Goal: Information Seeking & Learning: Find specific fact

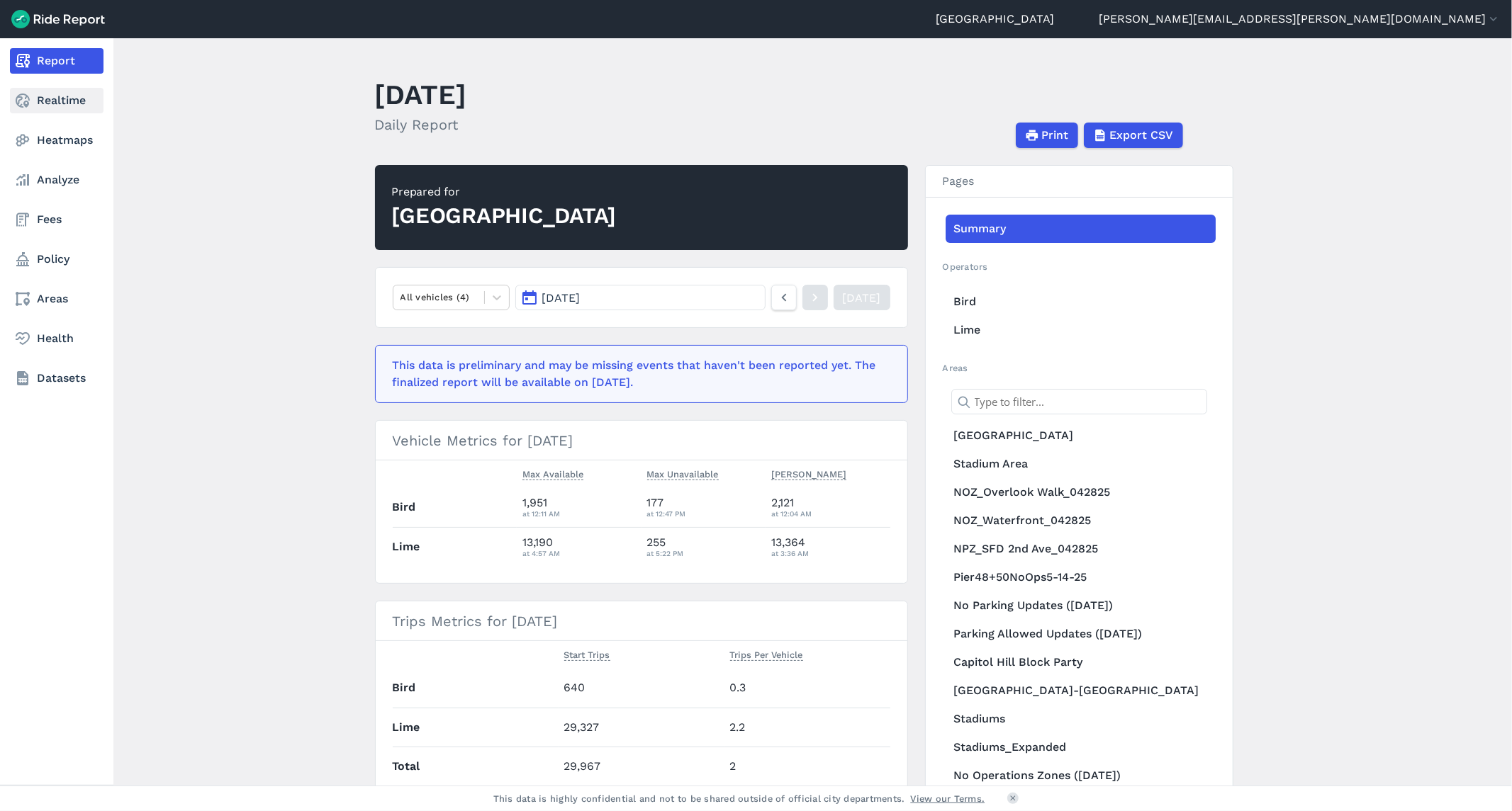
click at [66, 103] on link "Realtime" at bounding box center [57, 100] width 94 height 25
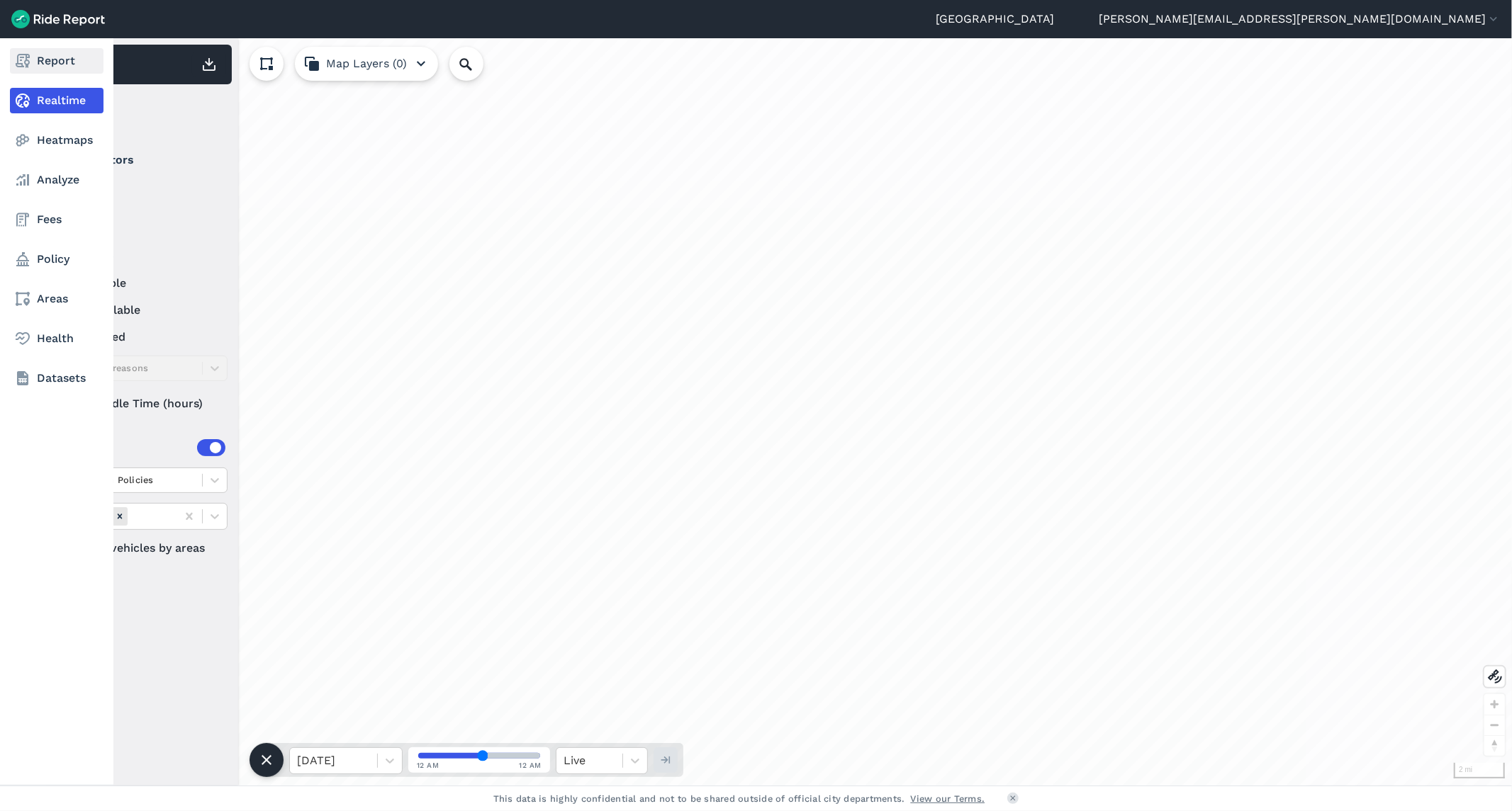
click at [46, 61] on link "Report" at bounding box center [57, 60] width 94 height 25
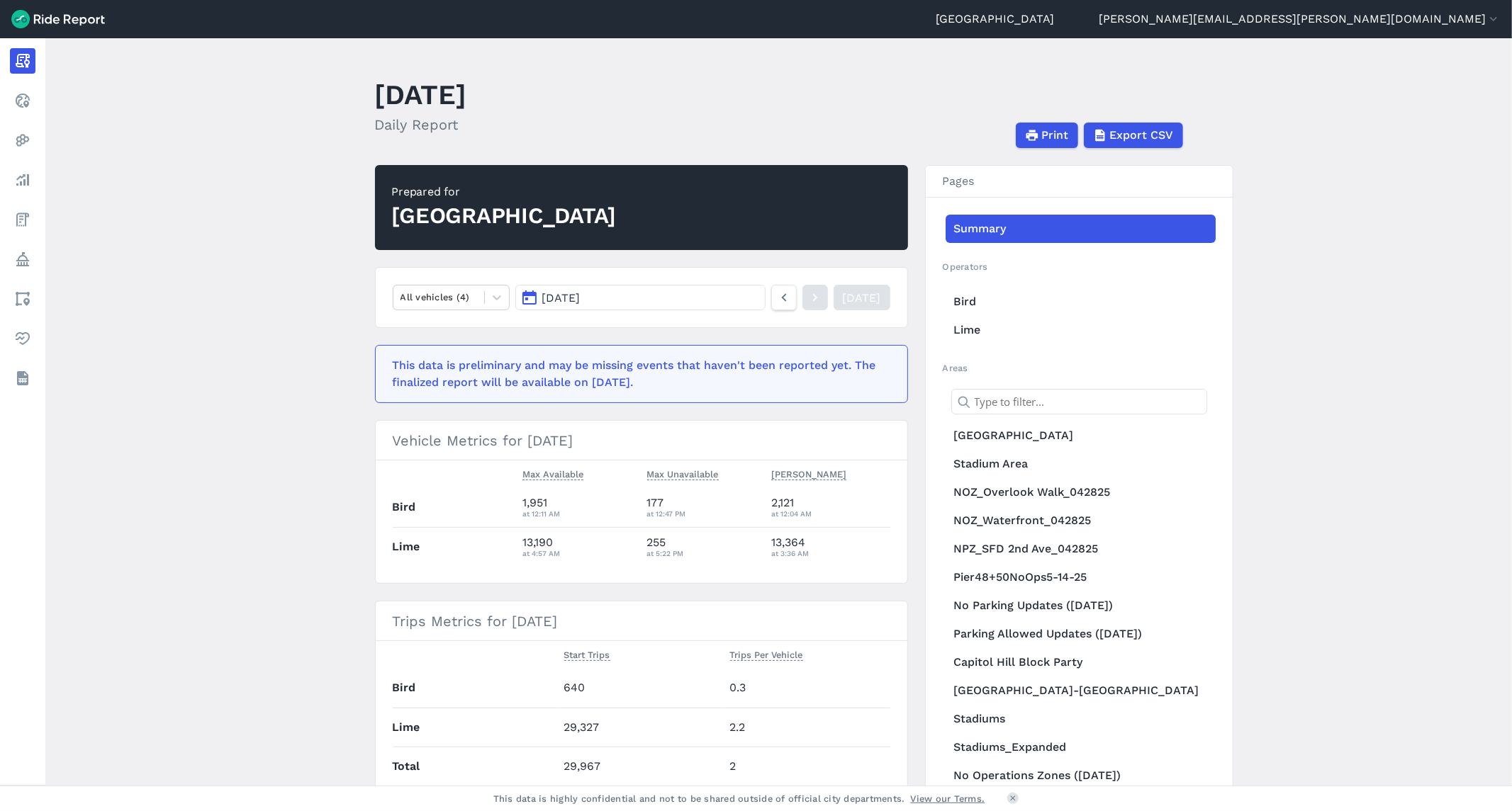
click at [633, 299] on button "[DATE]" at bounding box center [640, 297] width 250 height 25
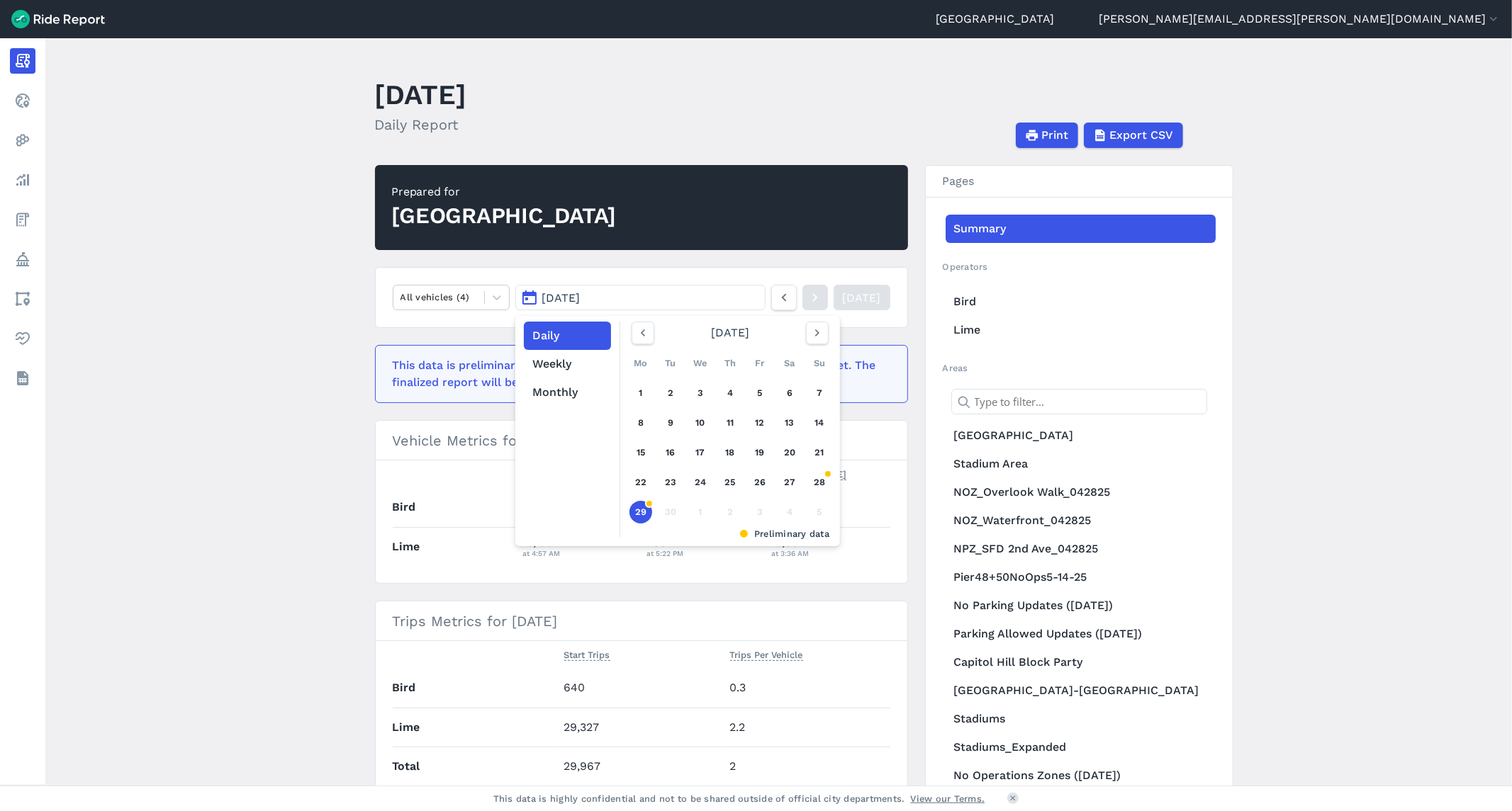
click at [633, 299] on button "[DATE]" at bounding box center [640, 297] width 250 height 25
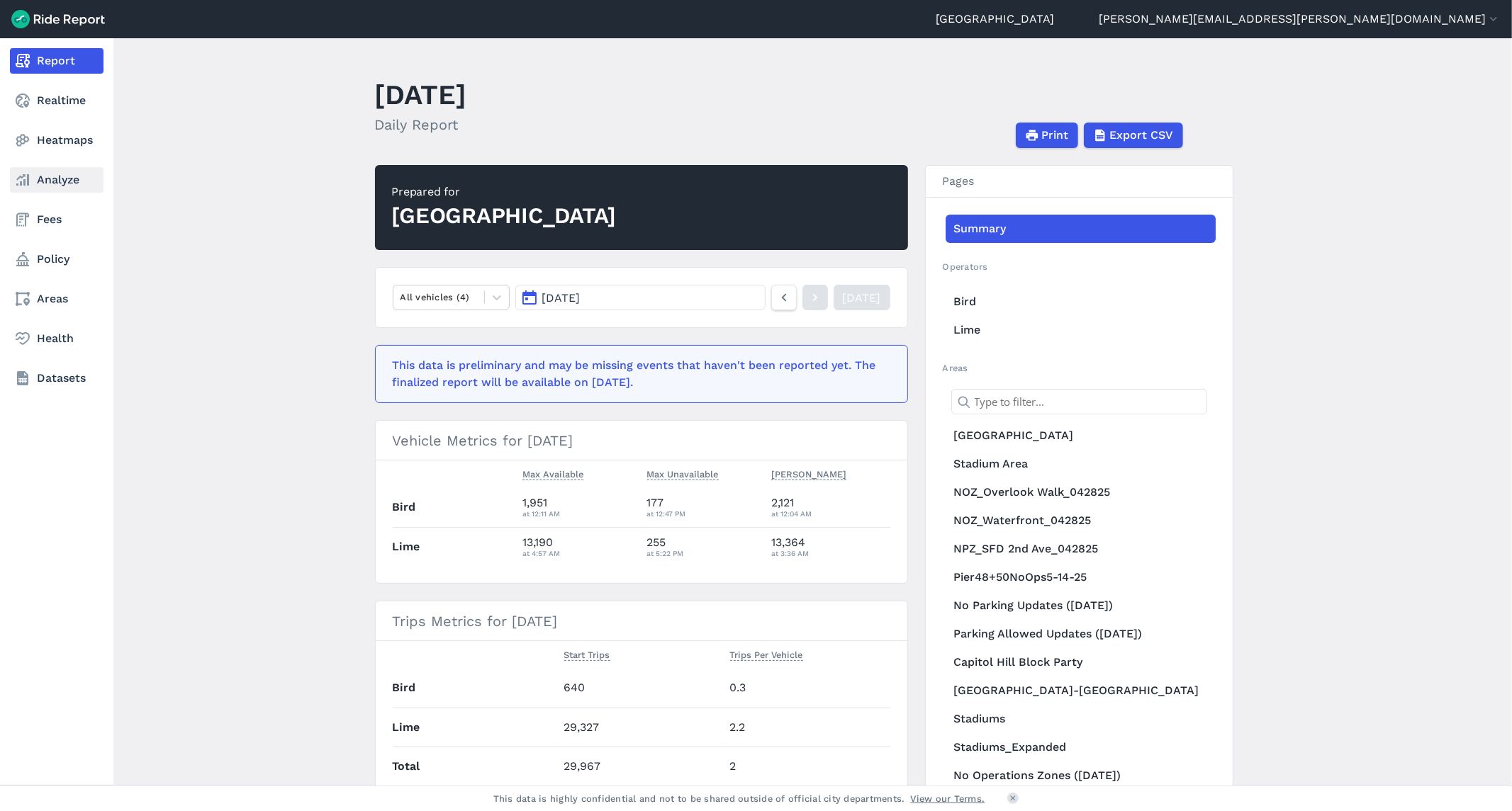
click at [80, 181] on link "Analyze" at bounding box center [57, 179] width 94 height 25
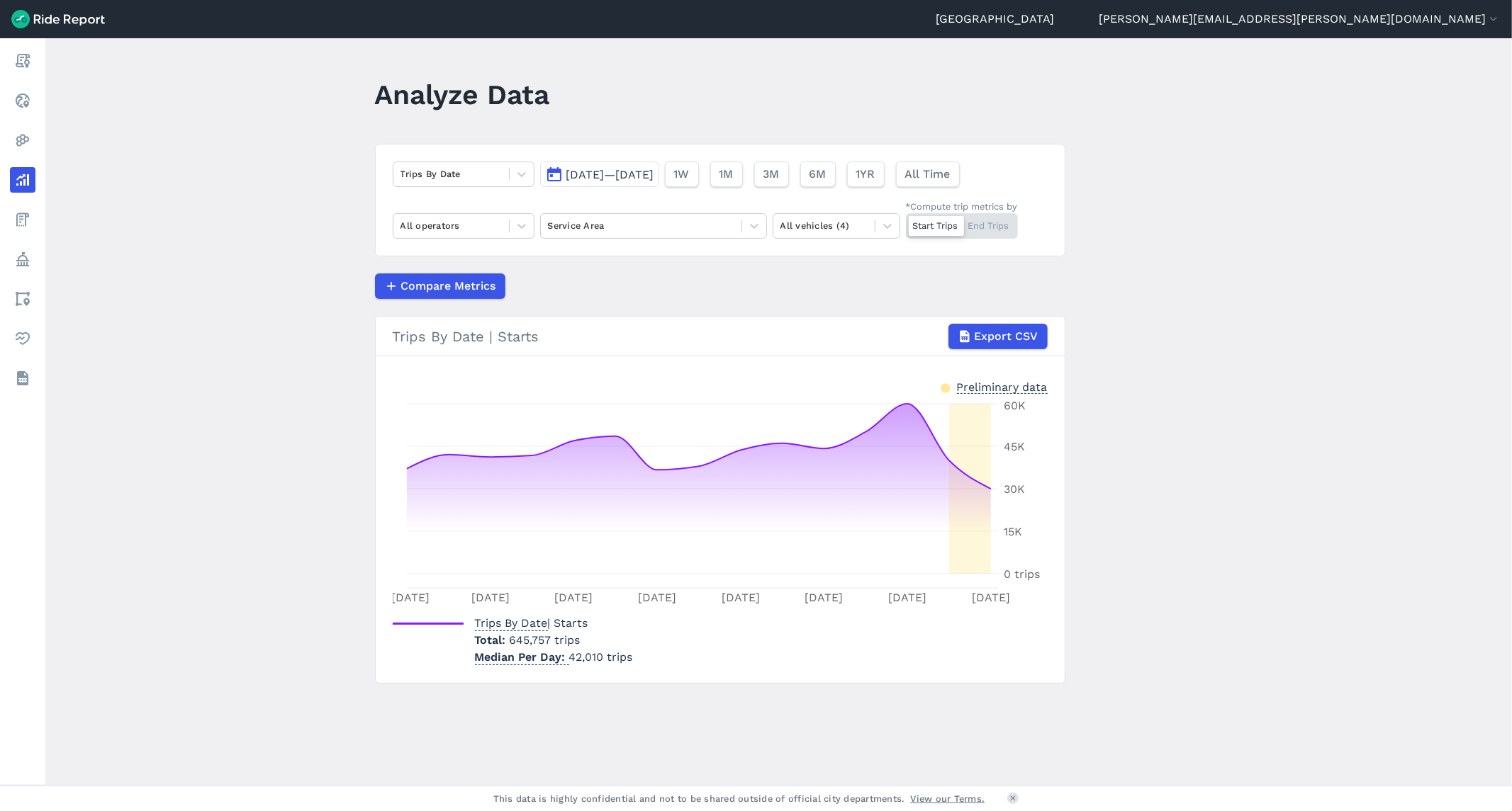
click at [996, 222] on div "Start Trips End Trips" at bounding box center [962, 225] width 112 height 25
click at [906, 222] on input "*Compute trip metrics by Start Trips End Trips" at bounding box center [906, 218] width 0 height 9
click at [592, 166] on button "[DATE]—[DATE]" at bounding box center [600, 174] width 119 height 25
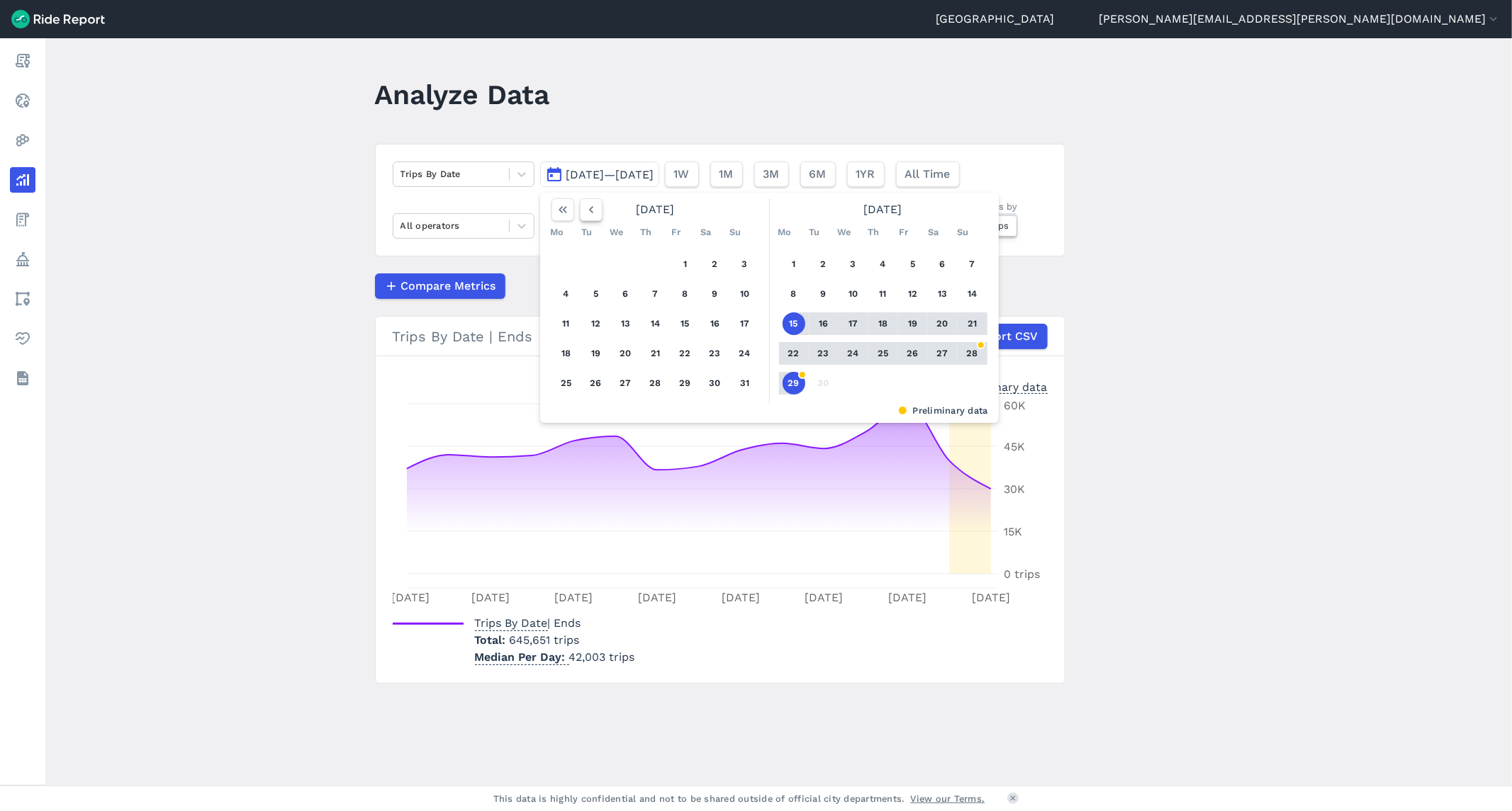
click at [584, 208] on icon "button" at bounding box center [590, 209] width 14 height 14
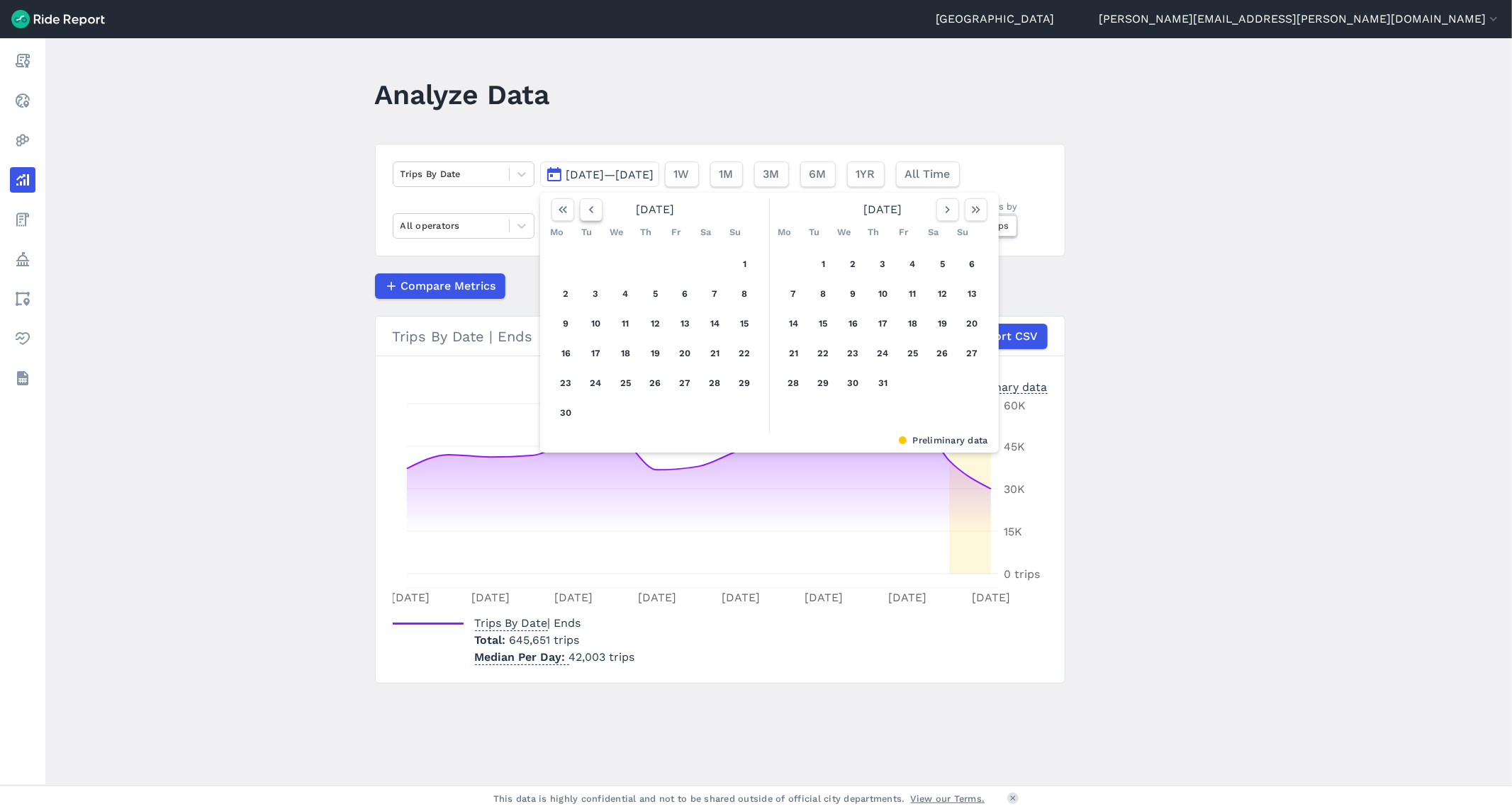
click at [584, 208] on icon "button" at bounding box center [590, 209] width 14 height 14
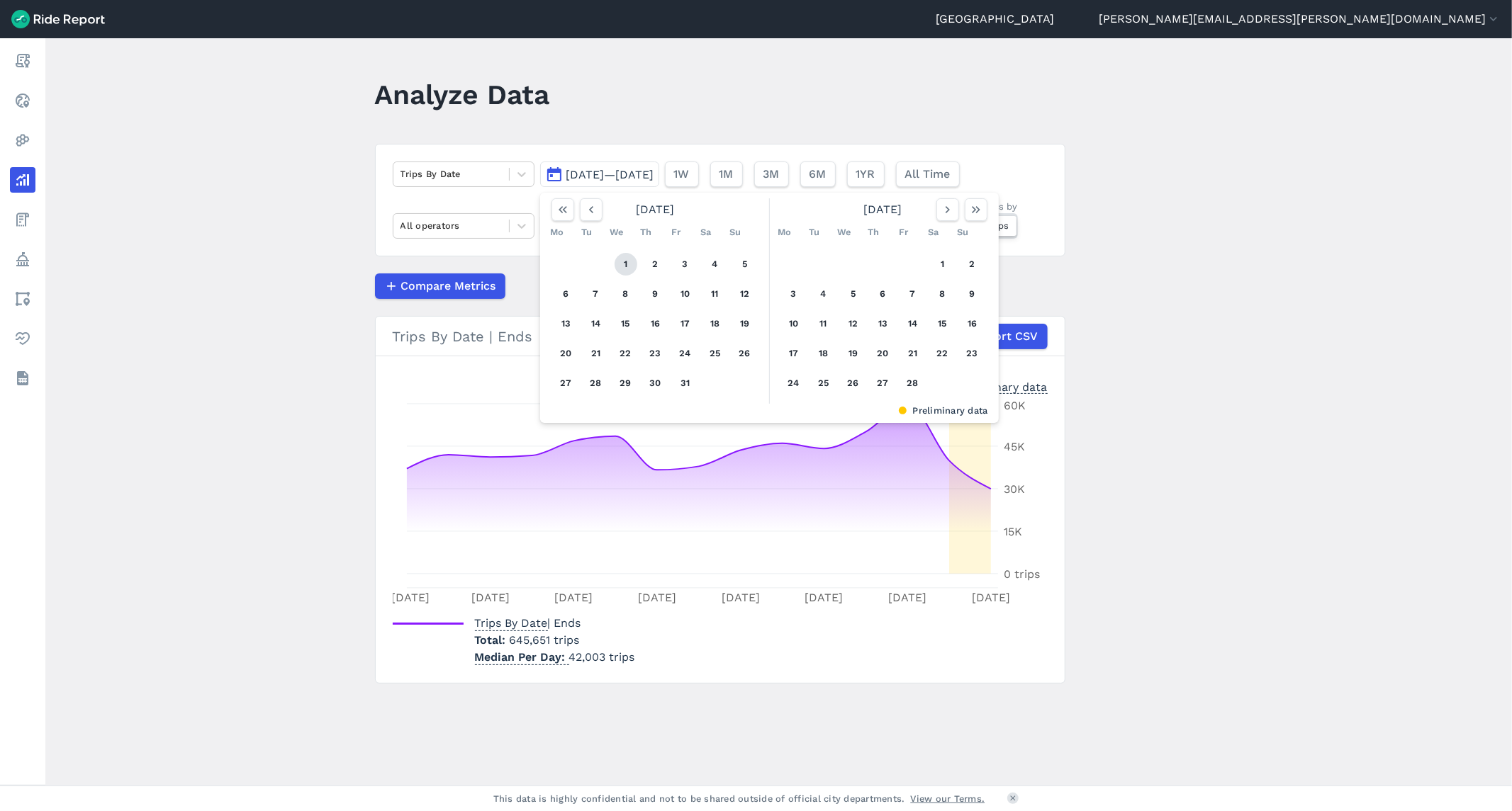
click at [614, 259] on button "1" at bounding box center [626, 264] width 22 height 22
click at [946, 214] on icon "button" at bounding box center [947, 209] width 14 height 14
click at [946, 215] on icon "button" at bounding box center [947, 209] width 14 height 14
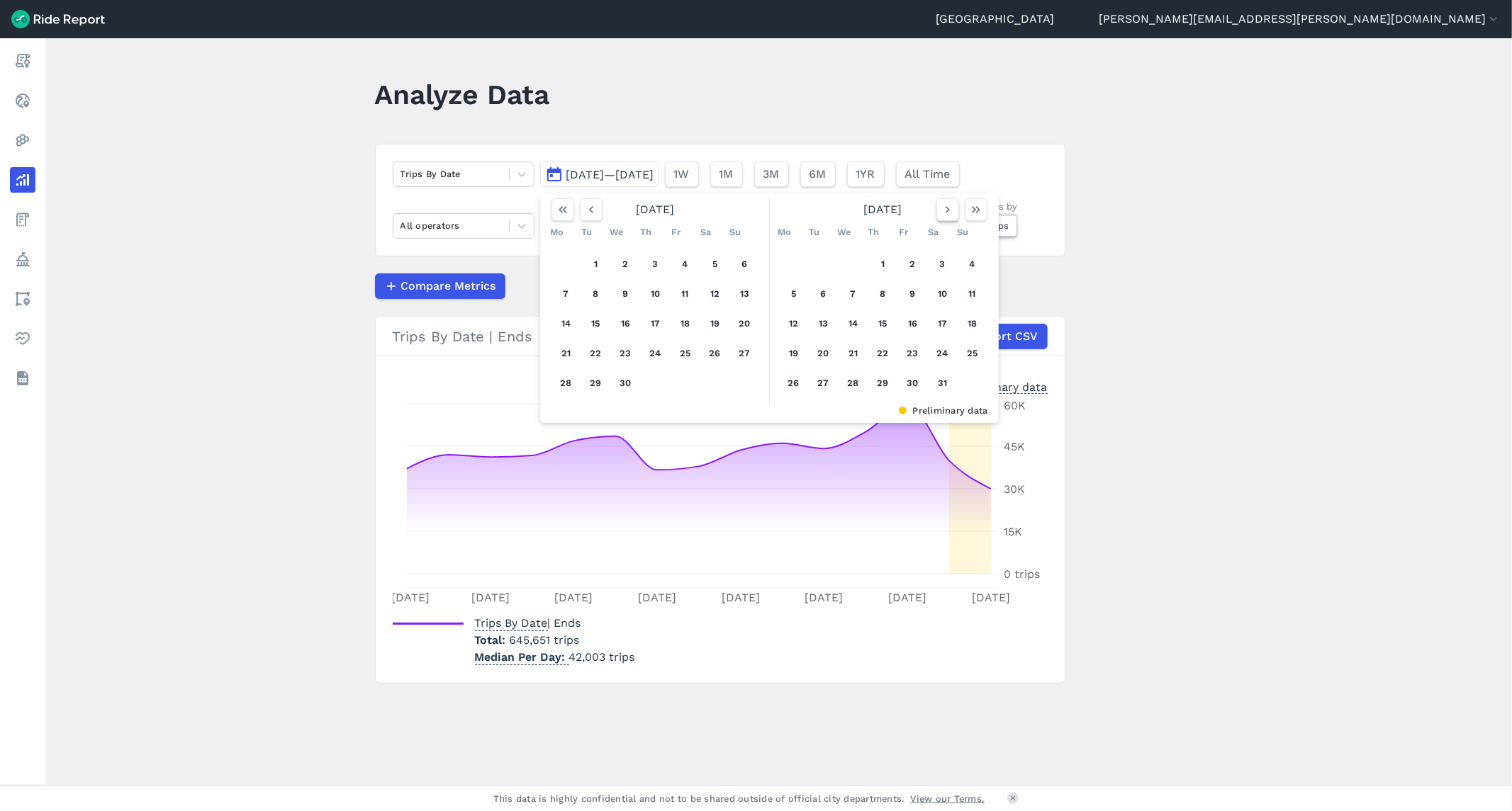
click at [946, 215] on icon "button" at bounding box center [947, 209] width 14 height 14
click at [945, 215] on icon "button" at bounding box center [947, 209] width 14 height 14
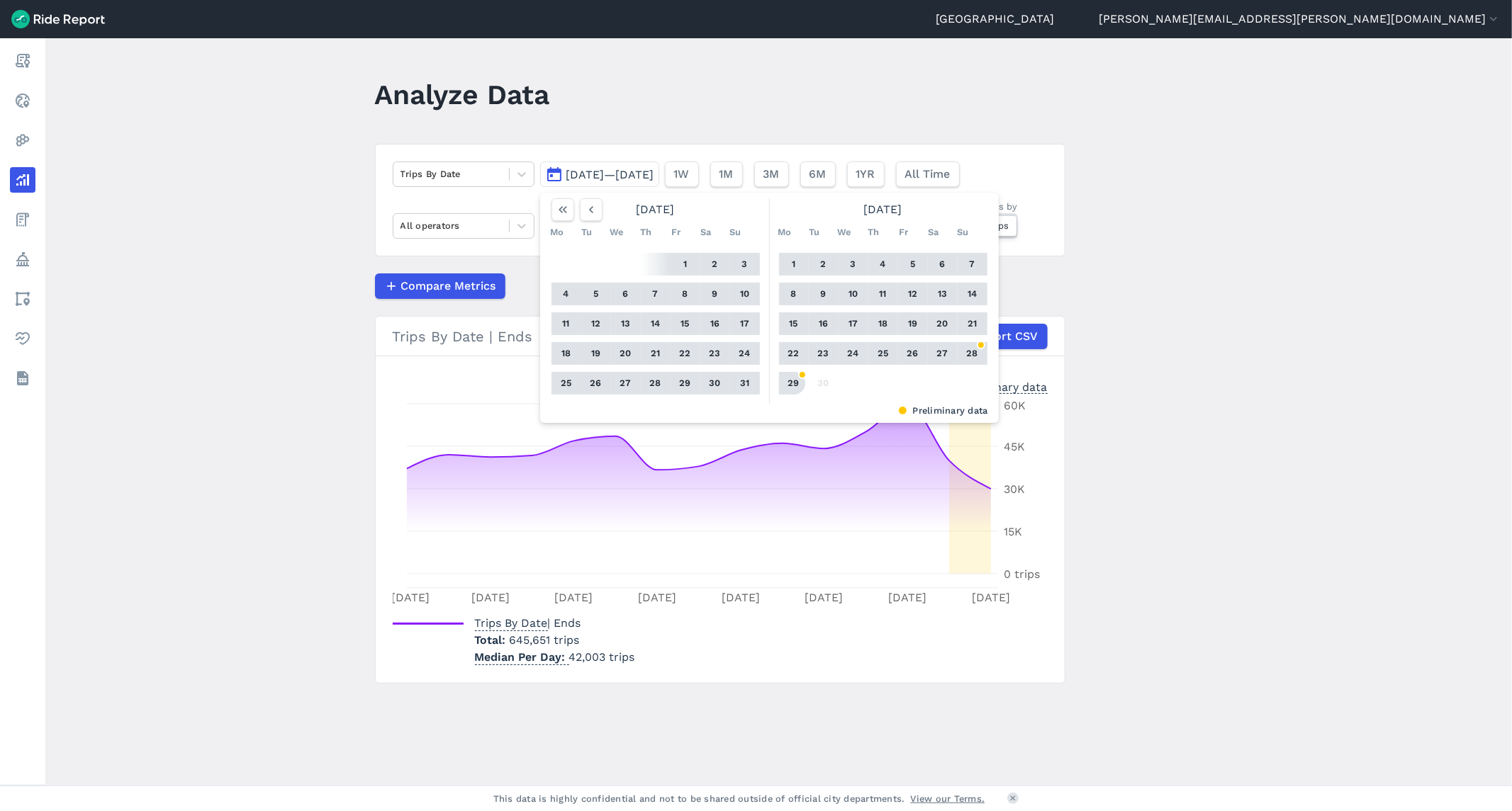
click at [790, 386] on button "29" at bounding box center [794, 383] width 22 height 22
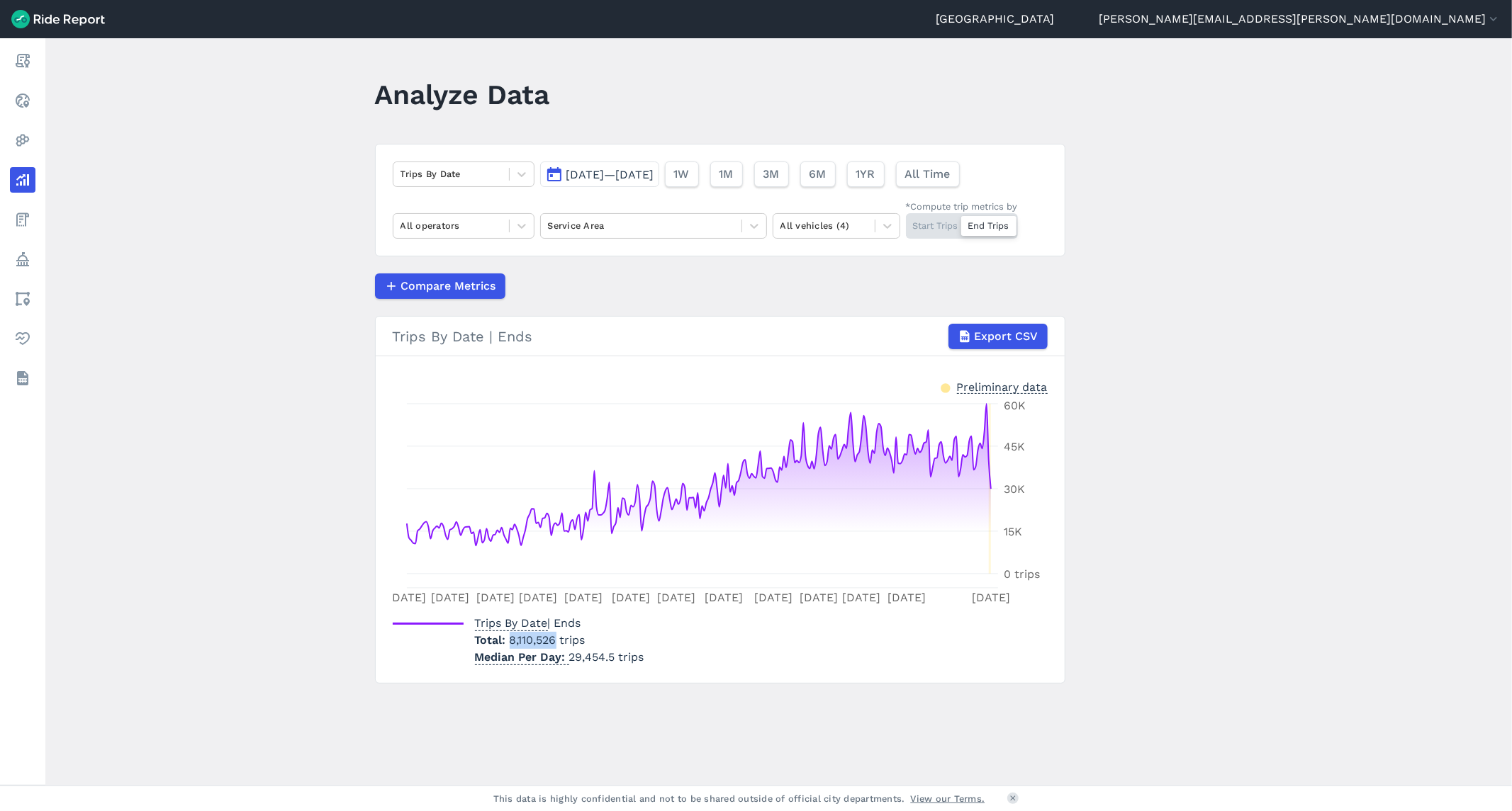
drag, startPoint x: 508, startPoint y: 643, endPoint x: 553, endPoint y: 646, distance: 45.1
click at [553, 646] on span "8,110,526 trips" at bounding box center [548, 640] width 76 height 14
copy span "8,110,526"
